Goal: Information Seeking & Learning: Learn about a topic

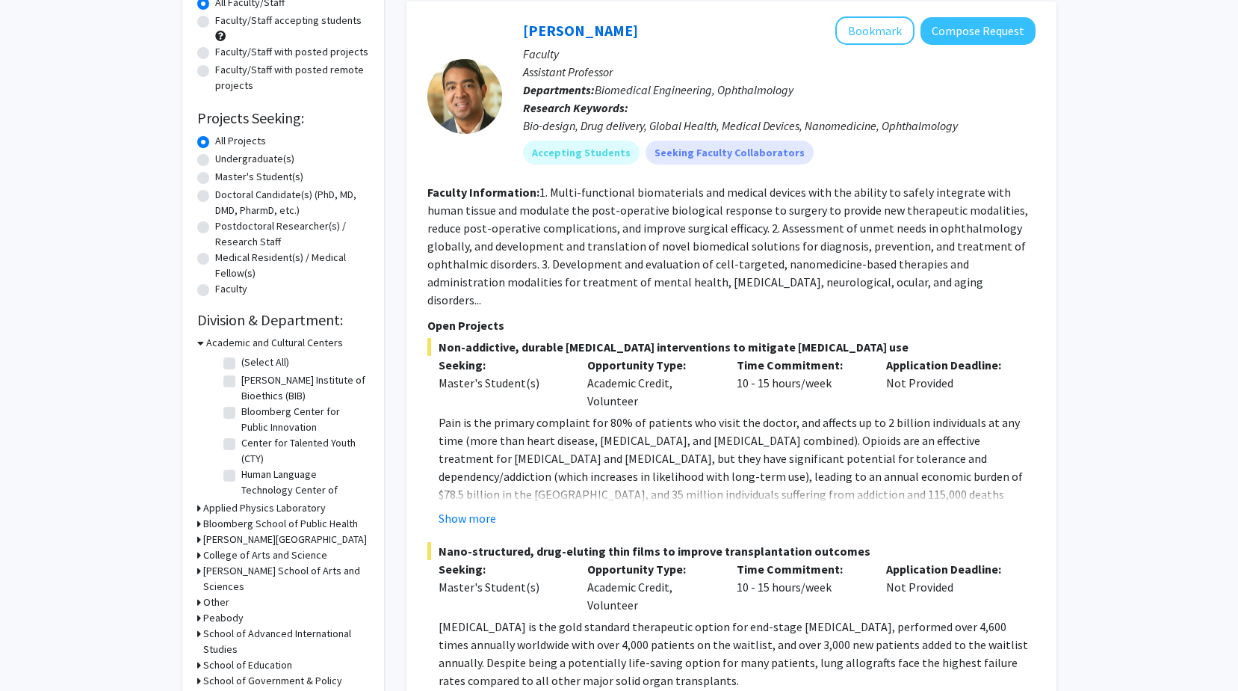
click at [205, 342] on div "Academic and Cultural Centers" at bounding box center [283, 343] width 172 height 16
click at [199, 343] on icon at bounding box center [200, 343] width 7 height 16
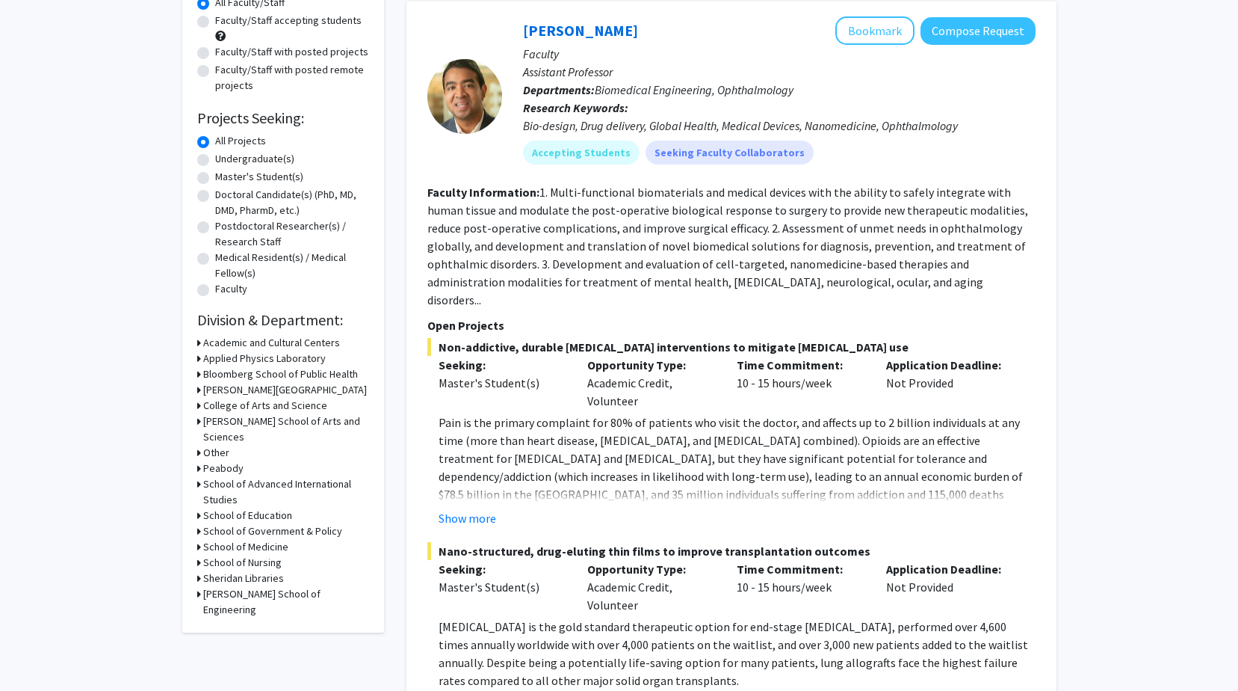
click at [203, 359] on h3 "Applied Physics Laboratory" at bounding box center [264, 358] width 123 height 16
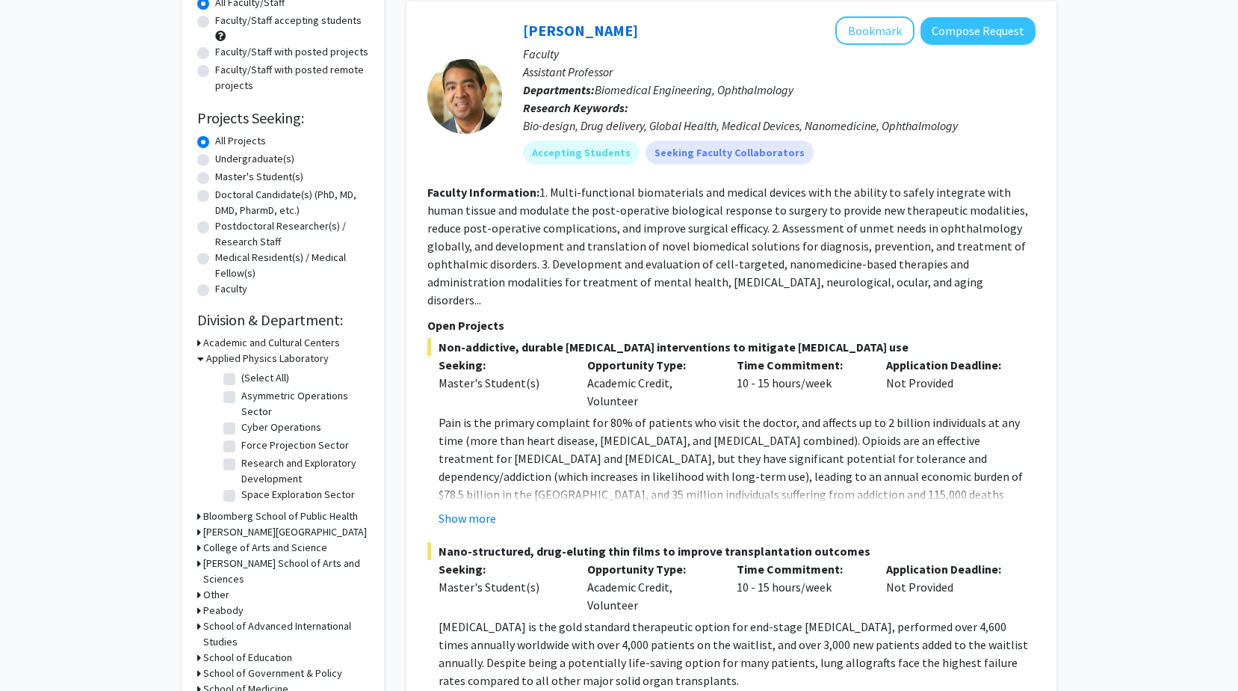
click at [241, 376] on label "(Select All)" at bounding box center [265, 378] width 48 height 16
click at [241, 376] on input "(Select All)" at bounding box center [246, 375] width 10 height 10
checkbox input "true"
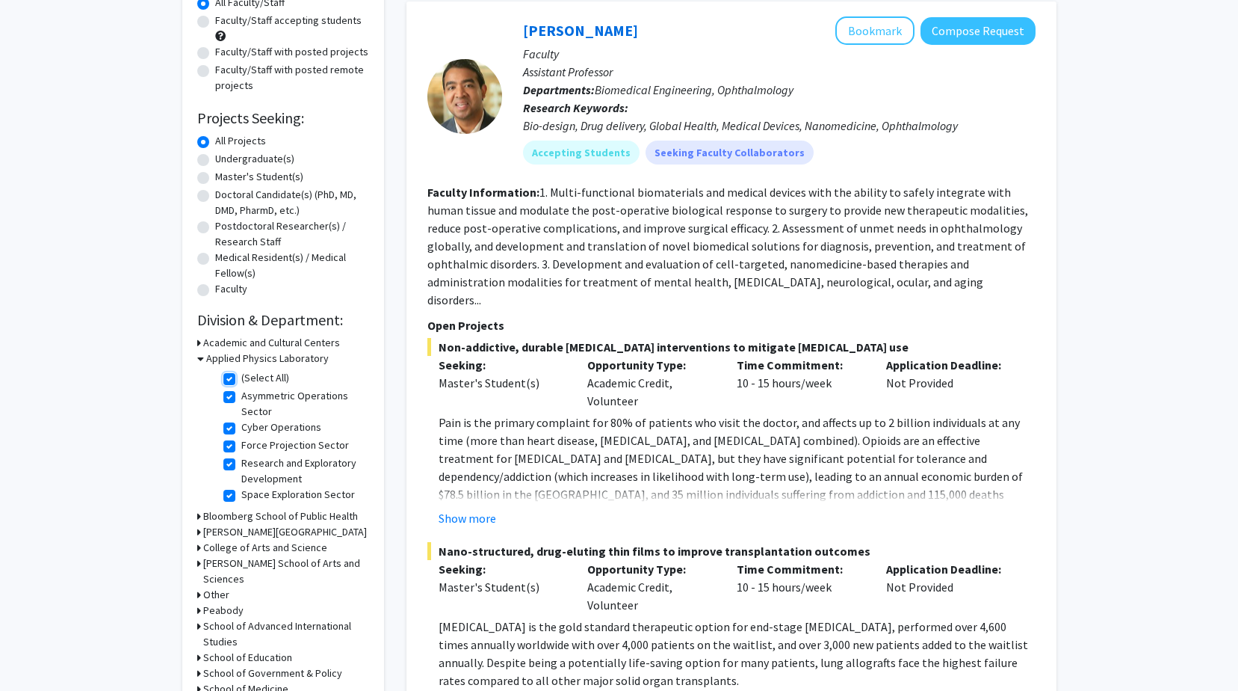
checkbox input "true"
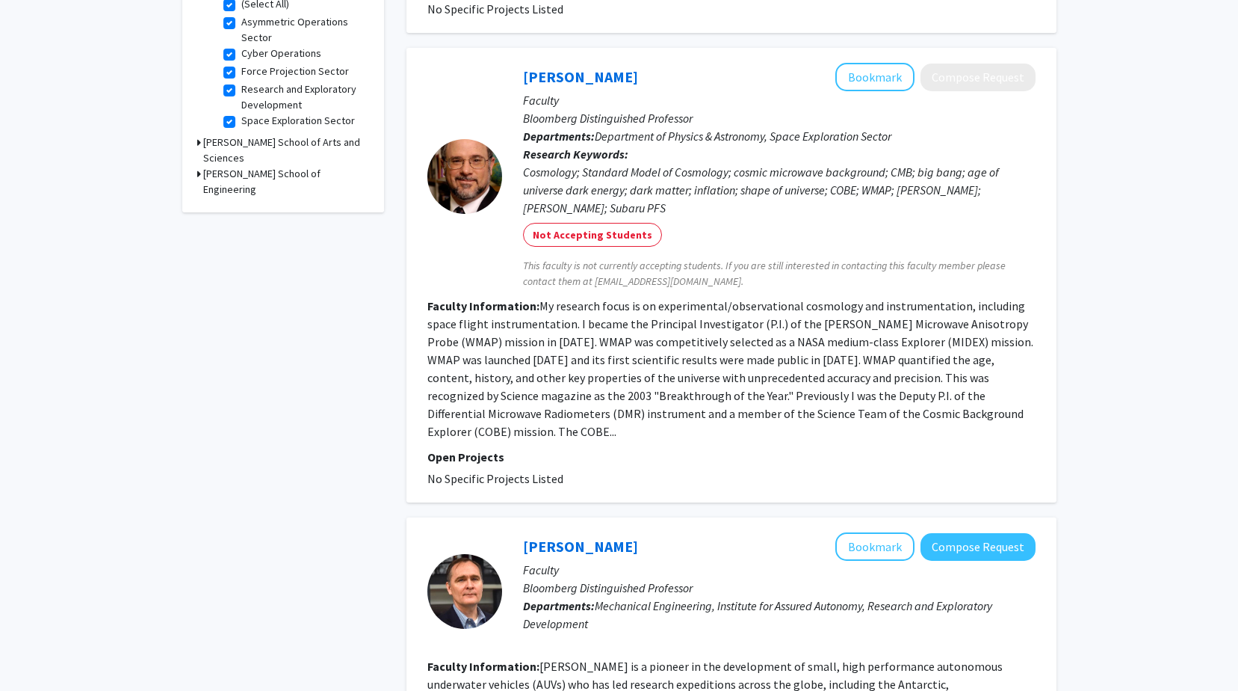
scroll to position [75, 0]
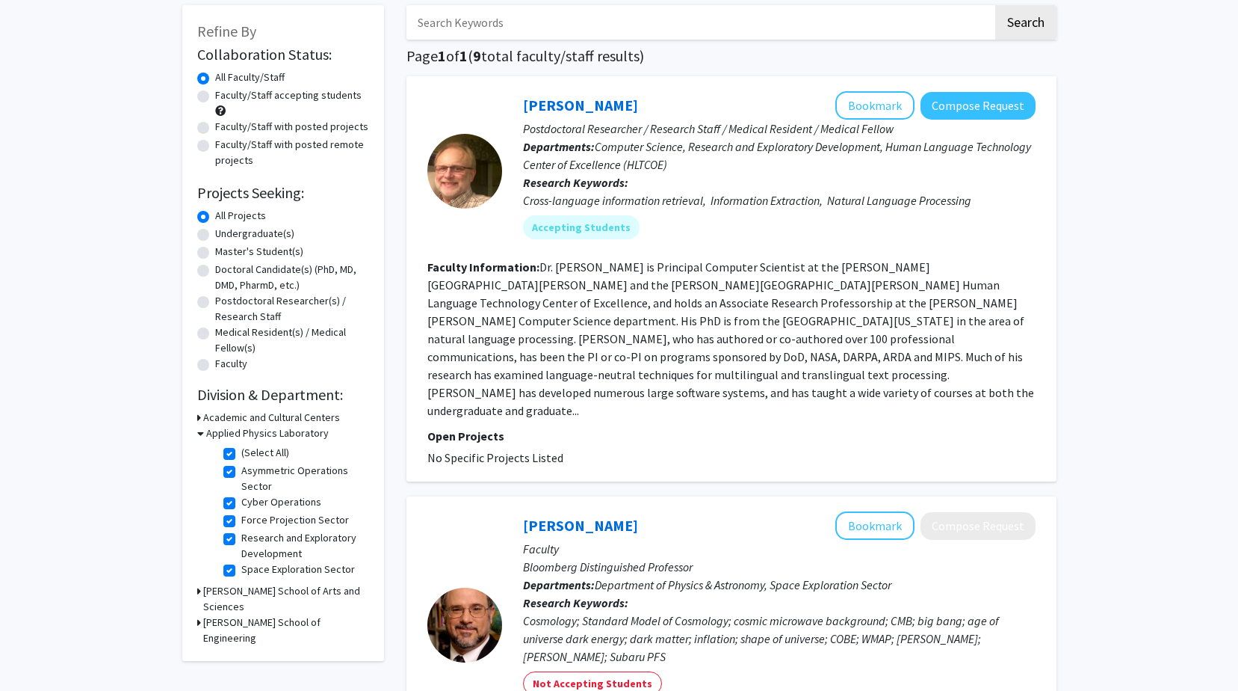
click at [241, 459] on label "(Select All)" at bounding box center [265, 453] width 48 height 16
click at [241, 454] on input "(Select All)" at bounding box center [246, 450] width 10 height 10
checkbox input "false"
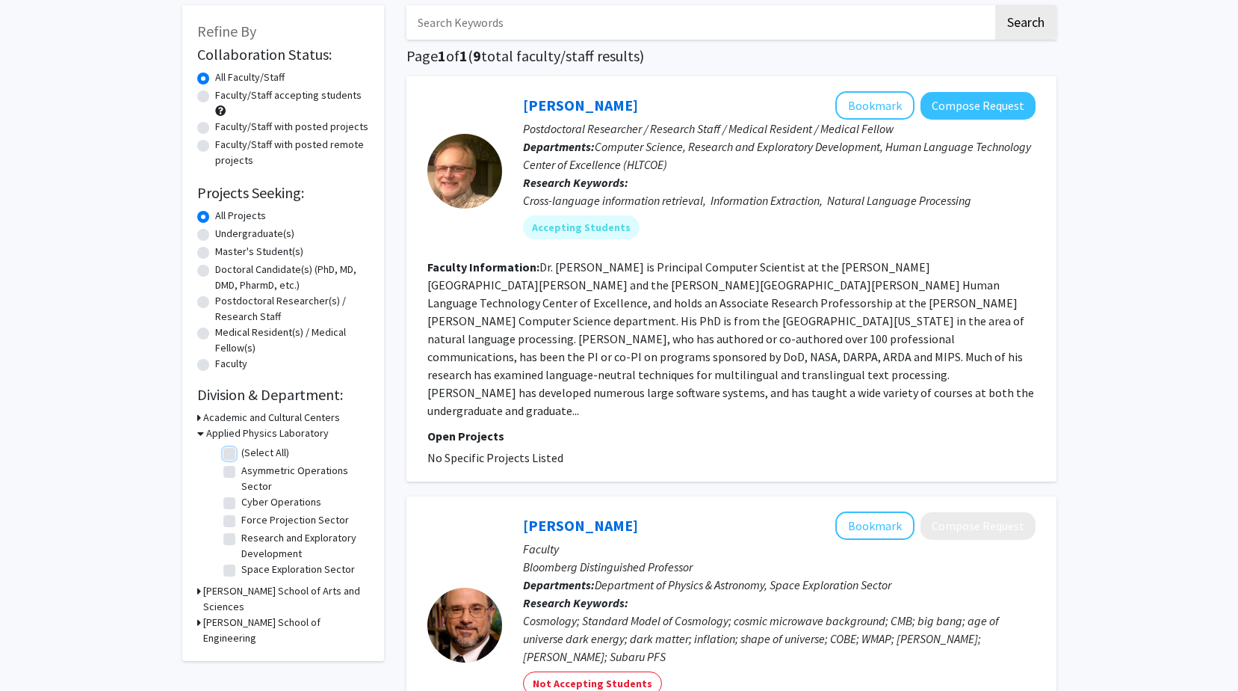
checkbox input "false"
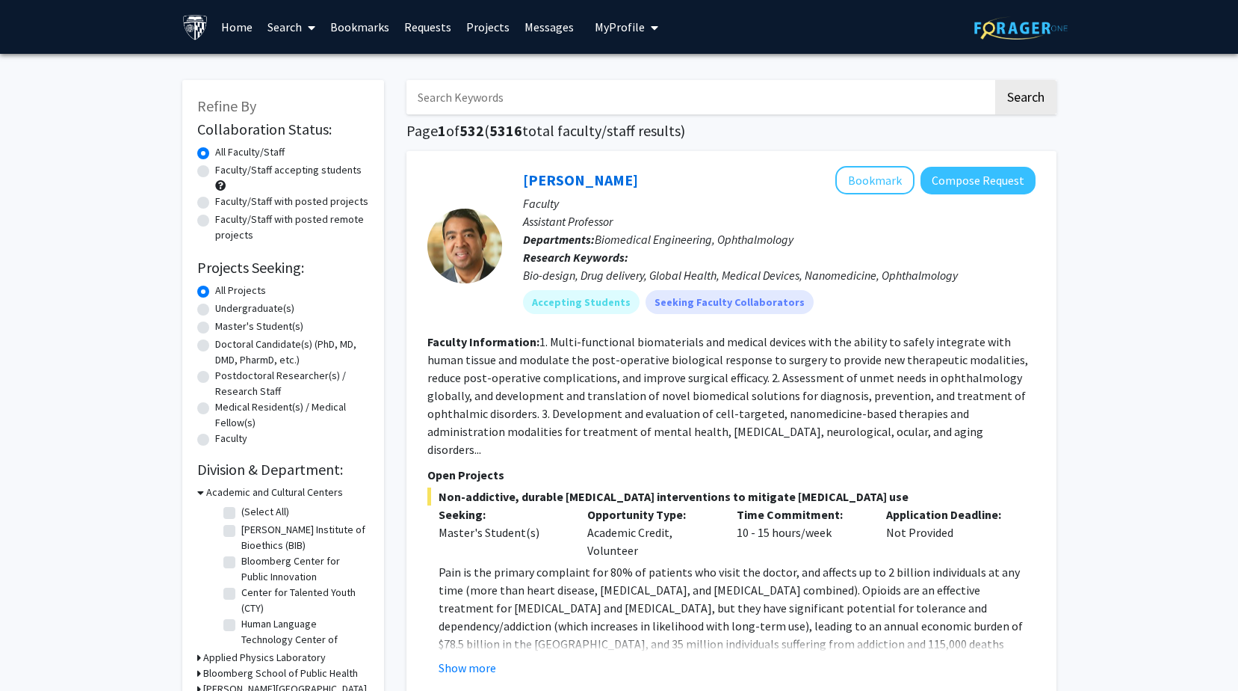
click at [215, 217] on label "Faculty/Staff with posted remote projects" at bounding box center [292, 226] width 154 height 31
click at [215, 217] on input "Faculty/Staff with posted remote projects" at bounding box center [220, 216] width 10 height 10
radio input "true"
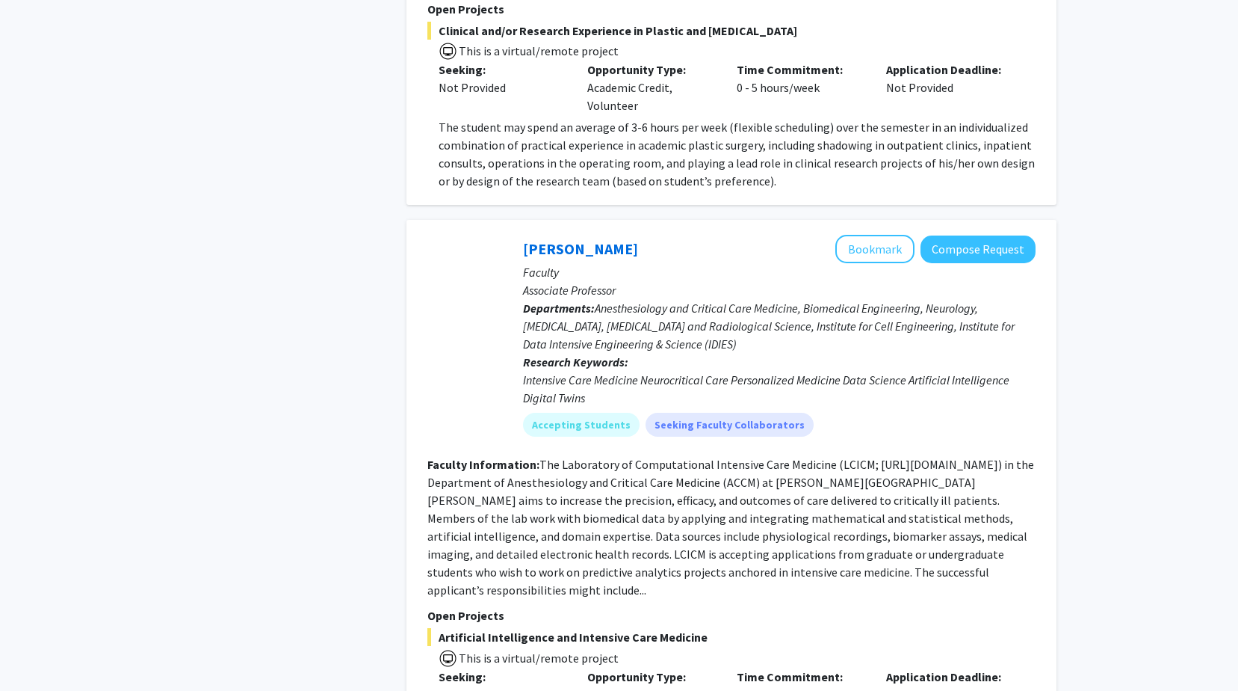
scroll to position [5248, 0]
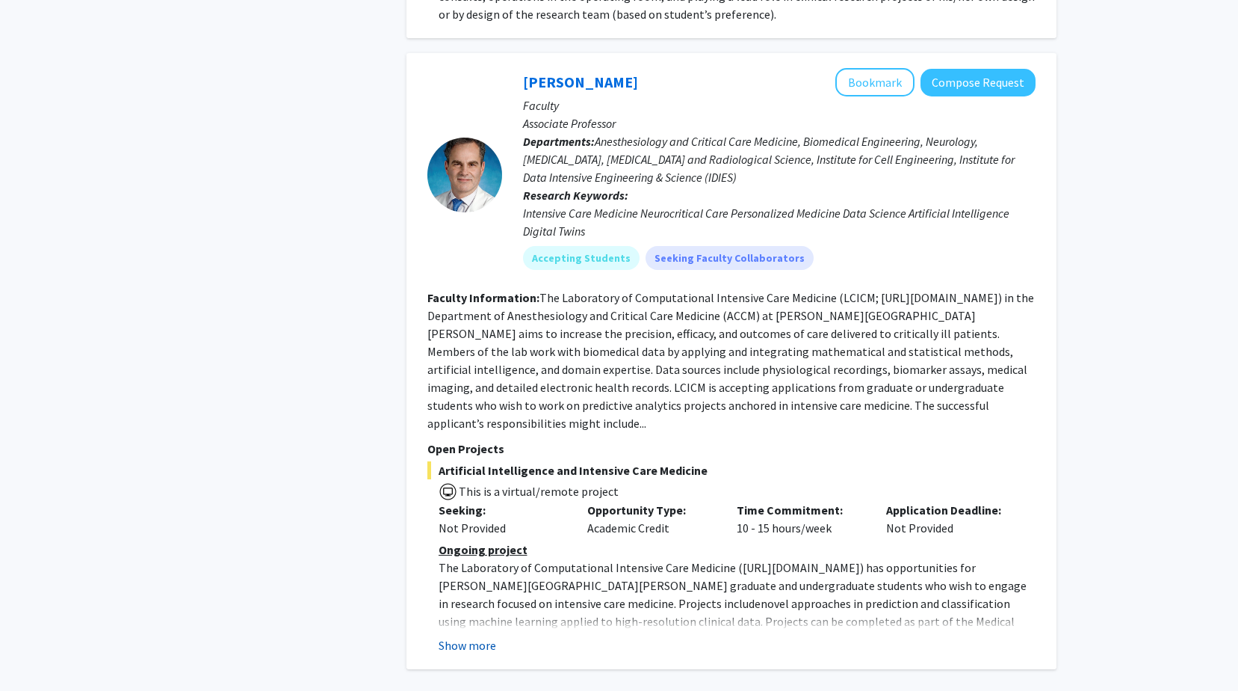
click at [463, 636] on button "Show more" at bounding box center [468, 645] width 58 height 18
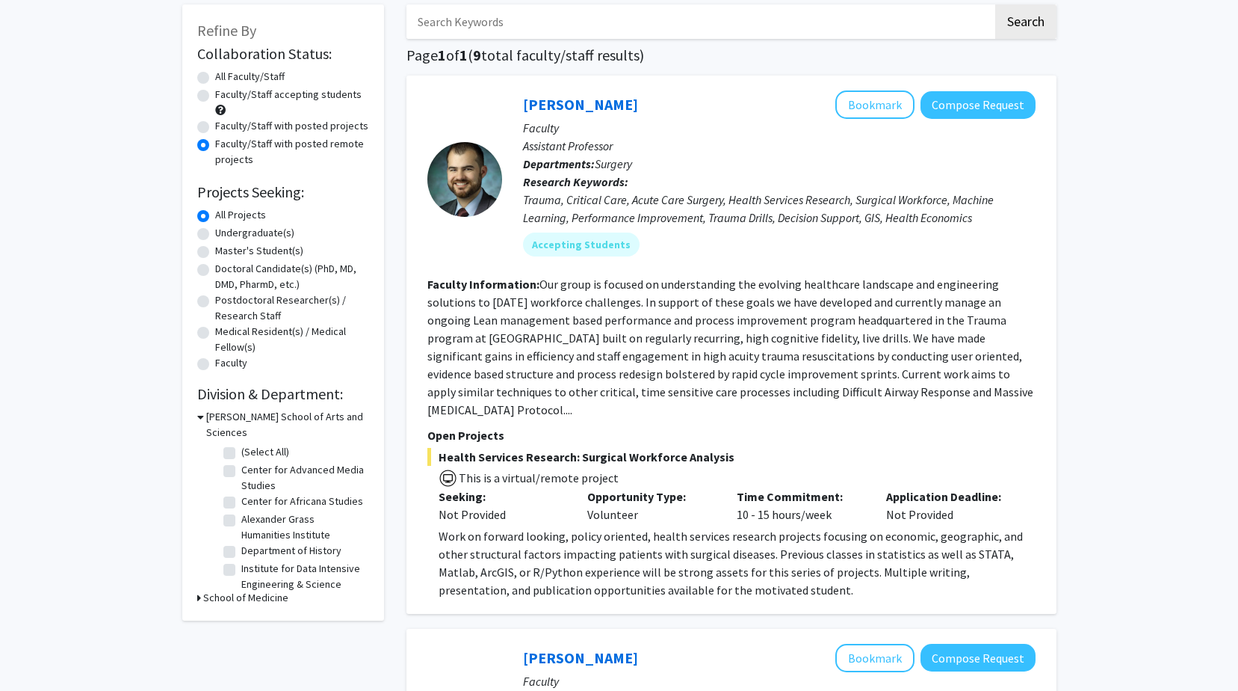
scroll to position [0, 0]
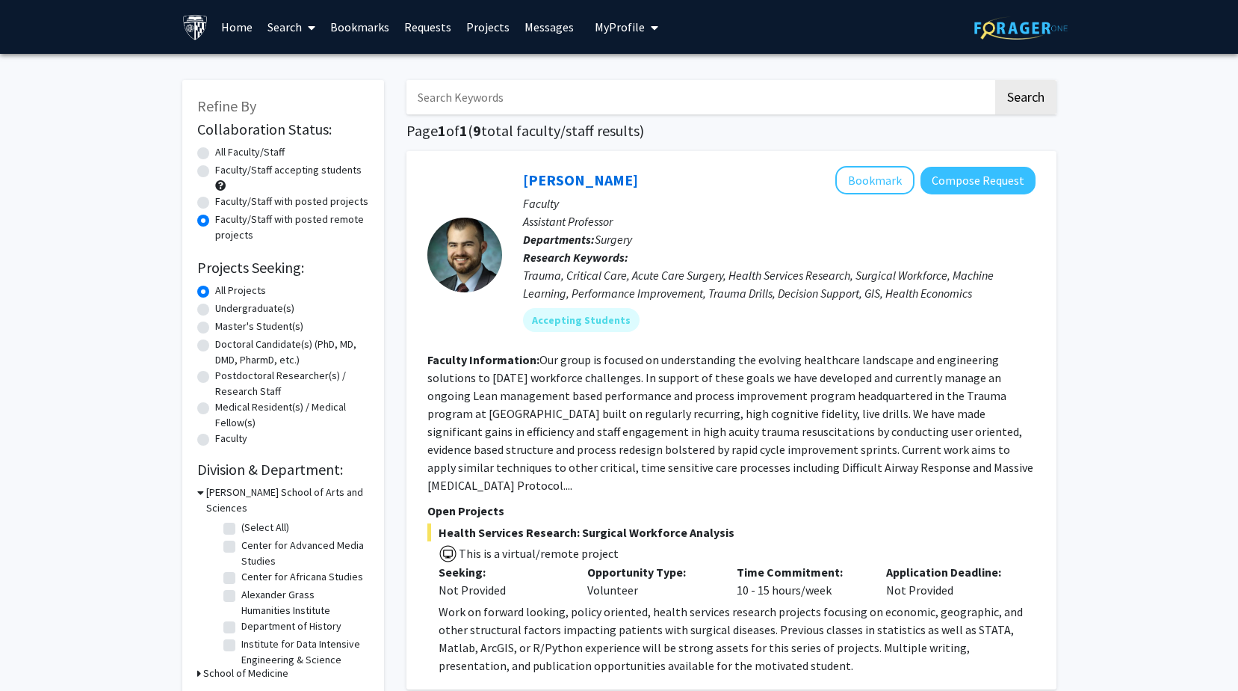
click at [215, 202] on label "Faculty/Staff with posted projects" at bounding box center [291, 202] width 153 height 16
click at [215, 202] on input "Faculty/Staff with posted projects" at bounding box center [220, 199] width 10 height 10
radio input "true"
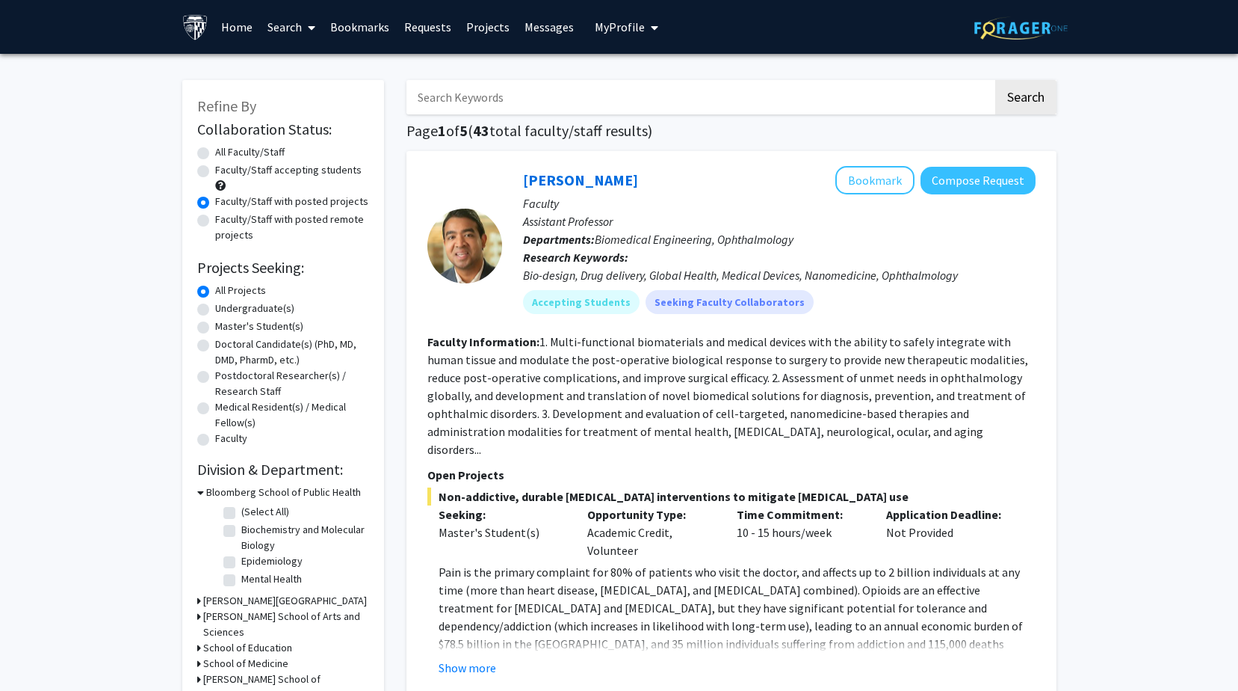
drag, startPoint x: 205, startPoint y: 226, endPoint x: 89, endPoint y: 279, distance: 127.4
click at [215, 325] on label "Master's Student(s)" at bounding box center [259, 326] width 88 height 16
click at [215, 325] on input "Master's Student(s)" at bounding box center [220, 323] width 10 height 10
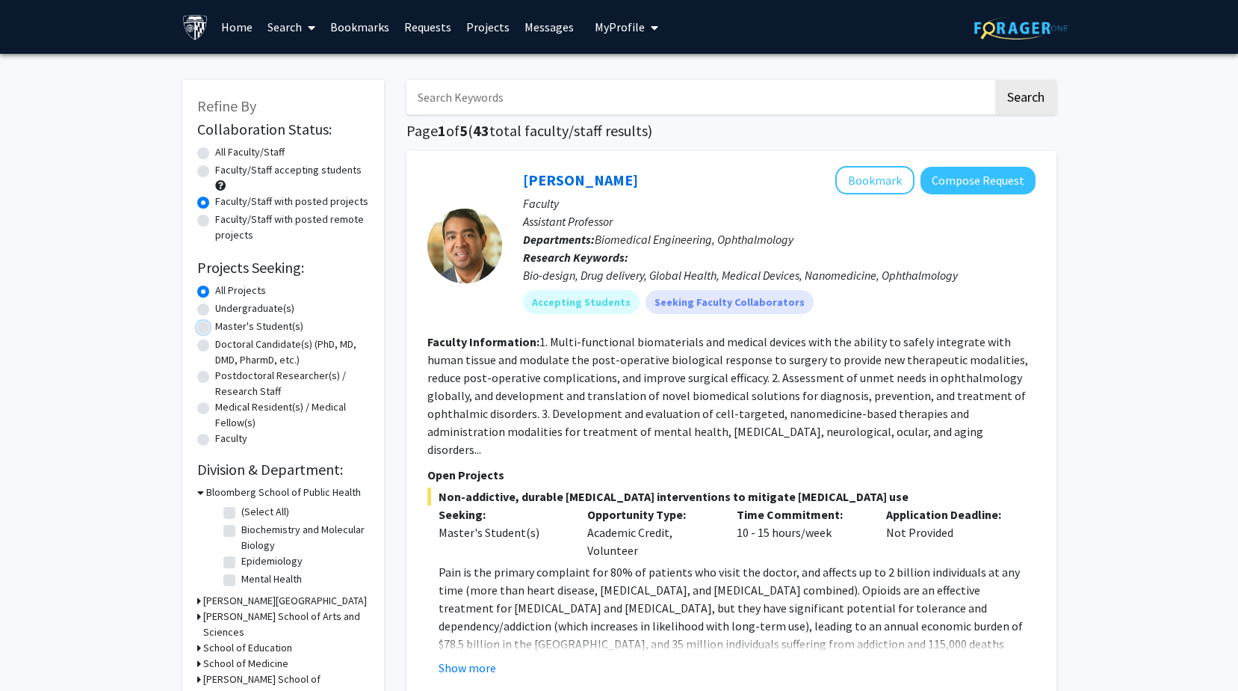
radio input "true"
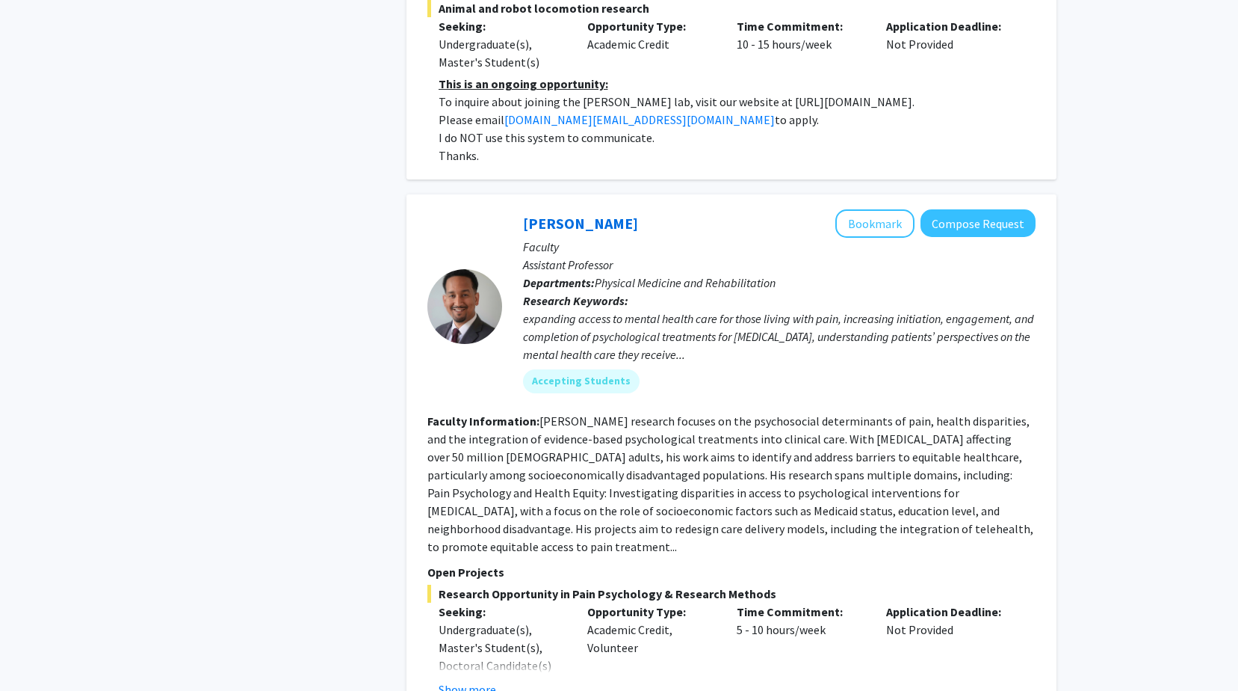
scroll to position [6737, 0]
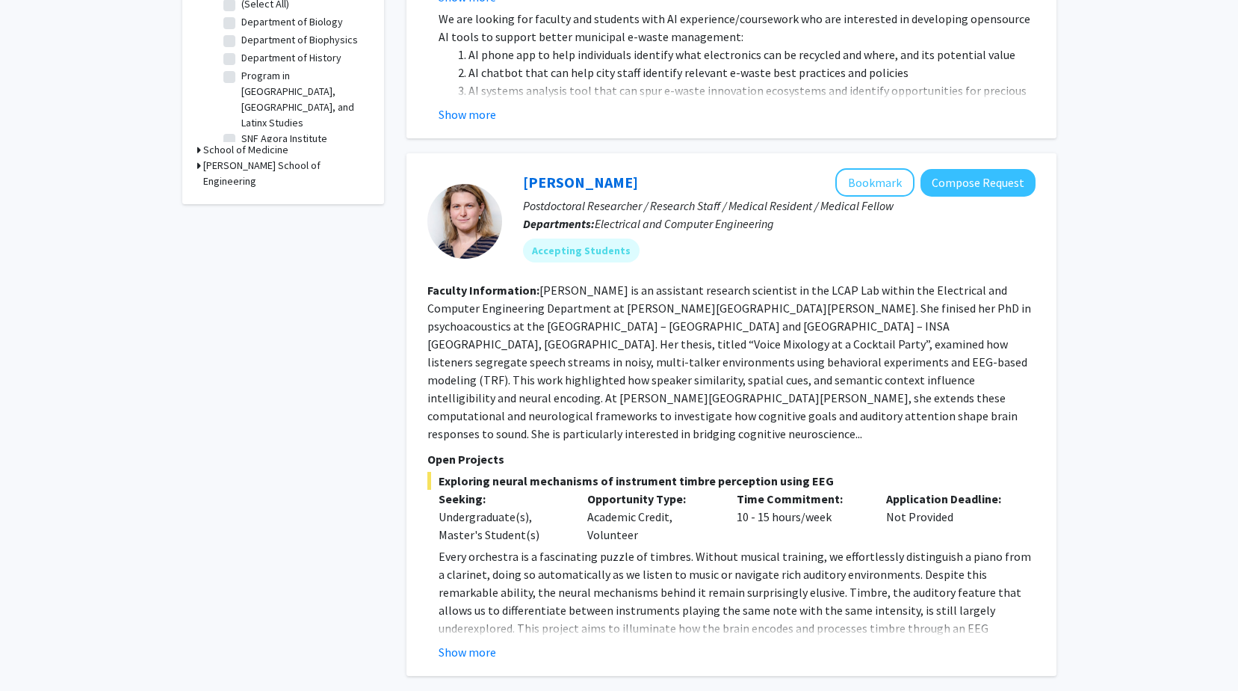
scroll to position [598, 0]
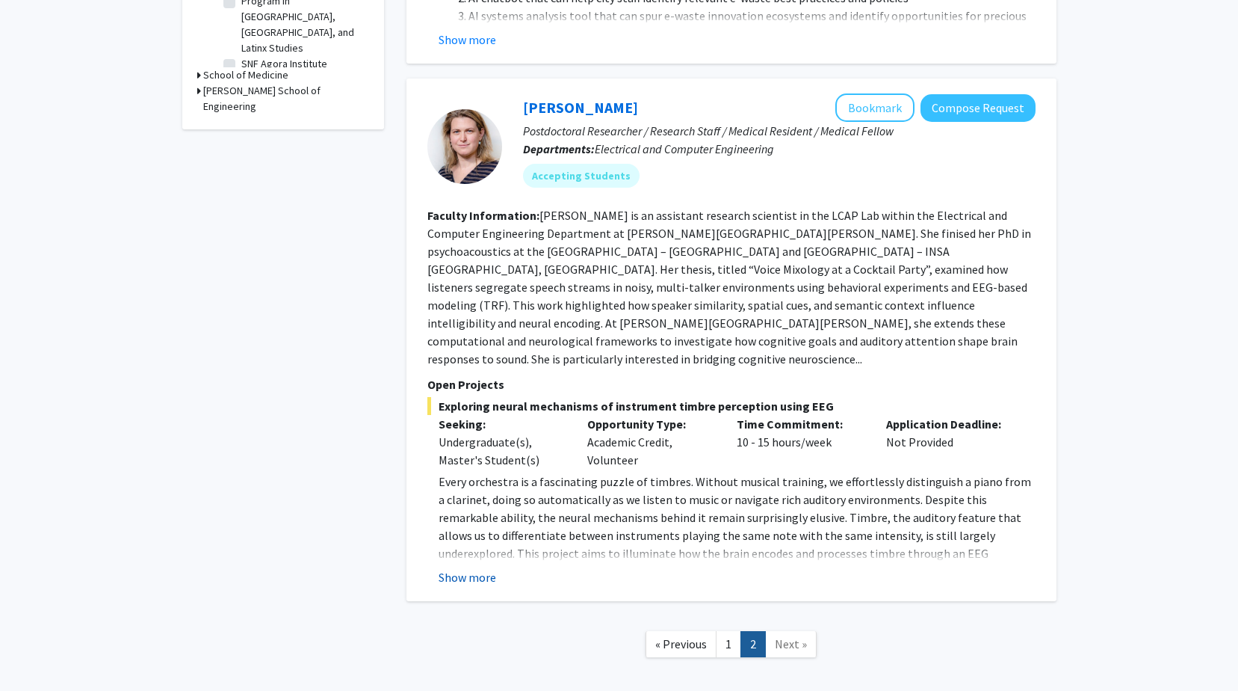
click at [480, 568] on button "Show more" at bounding box center [468, 577] width 58 height 18
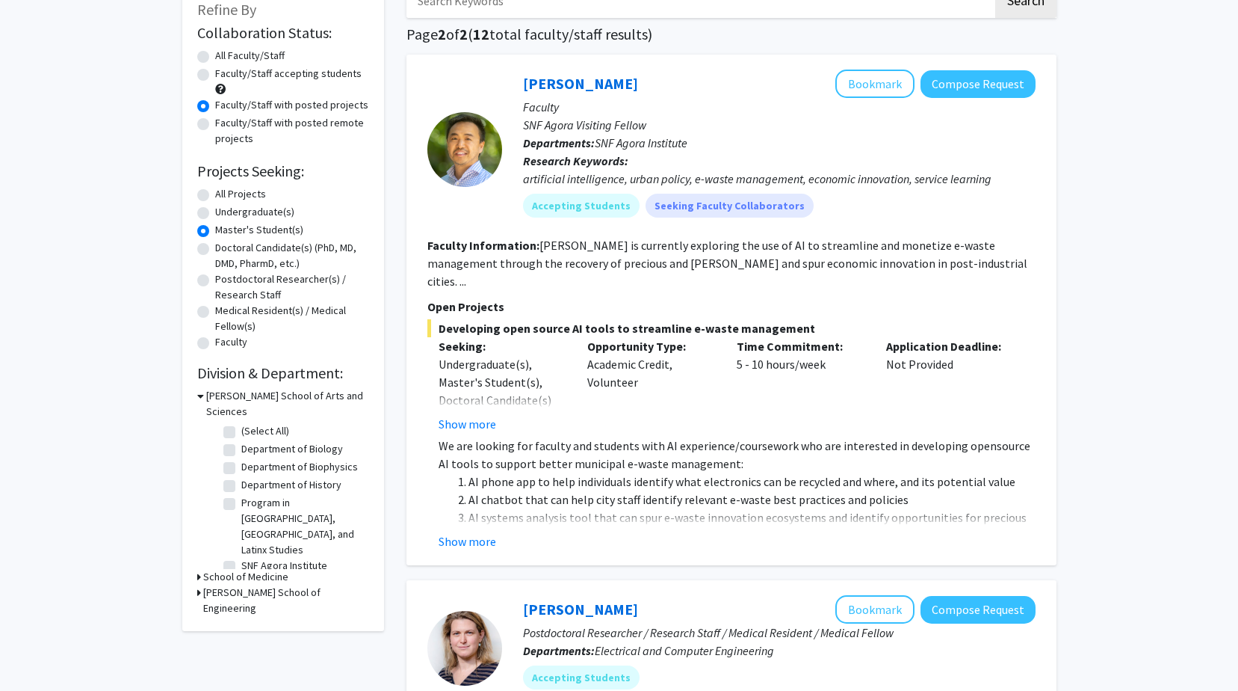
scroll to position [0, 0]
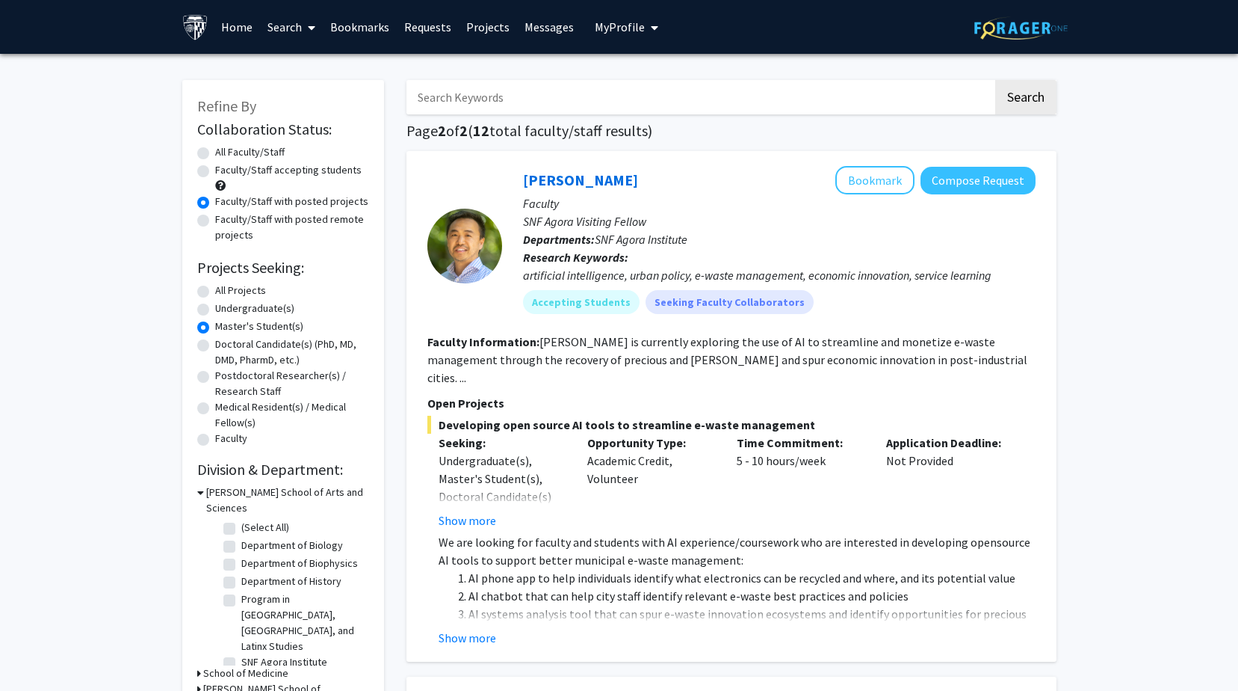
click at [621, 96] on input "Search Keywords" at bounding box center [700, 97] width 587 height 34
type input "remote"
click at [995, 80] on button "Search" at bounding box center [1025, 97] width 61 height 34
radio input "true"
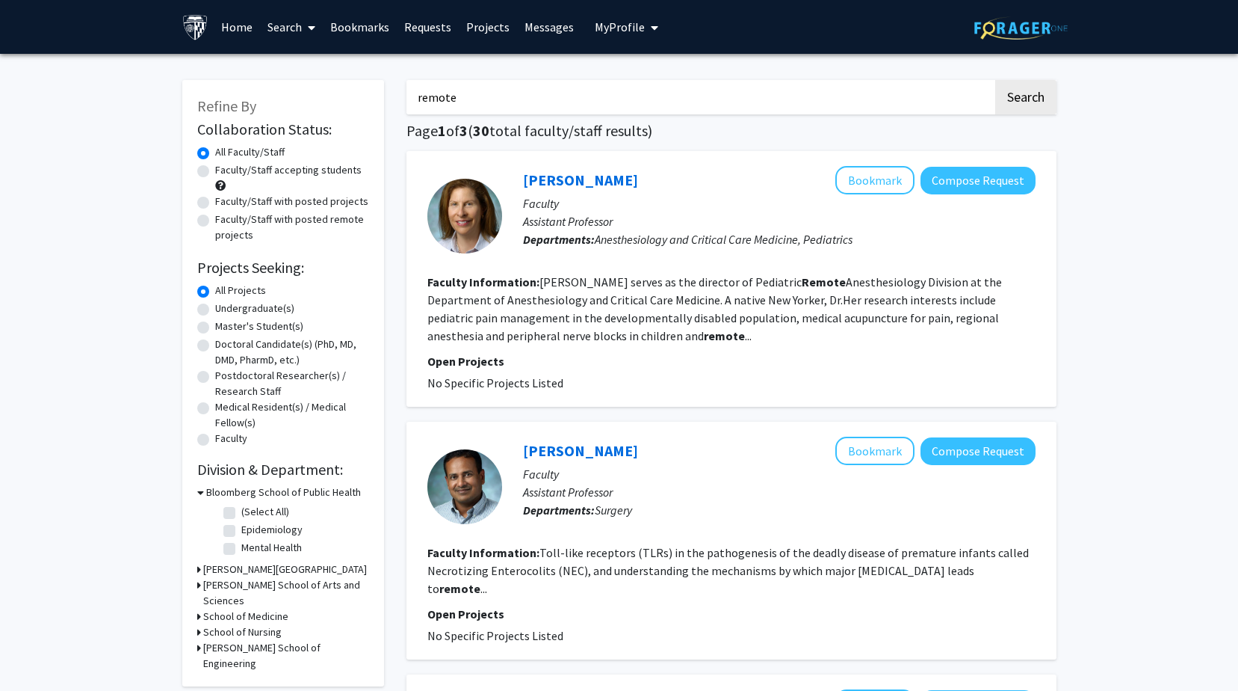
click at [215, 206] on label "Faculty/Staff with posted projects" at bounding box center [291, 202] width 153 height 16
click at [215, 203] on input "Faculty/Staff with posted projects" at bounding box center [220, 199] width 10 height 10
radio input "true"
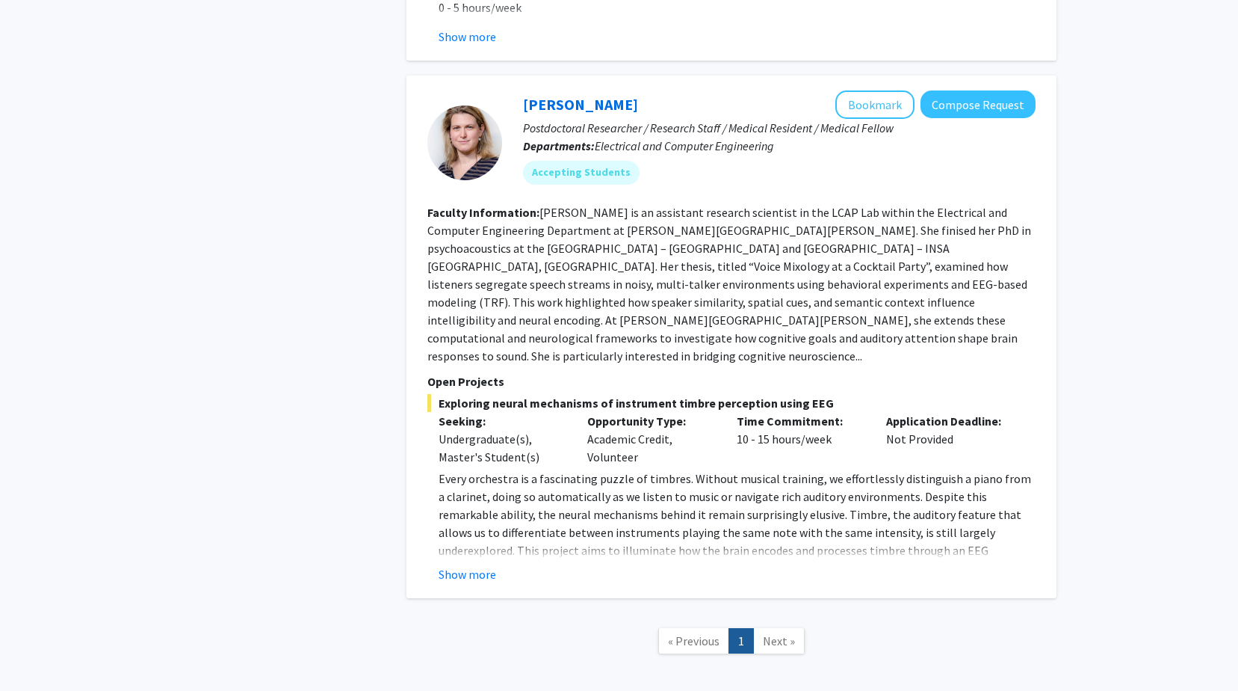
scroll to position [1058, 0]
